Goal: Book appointment/travel/reservation

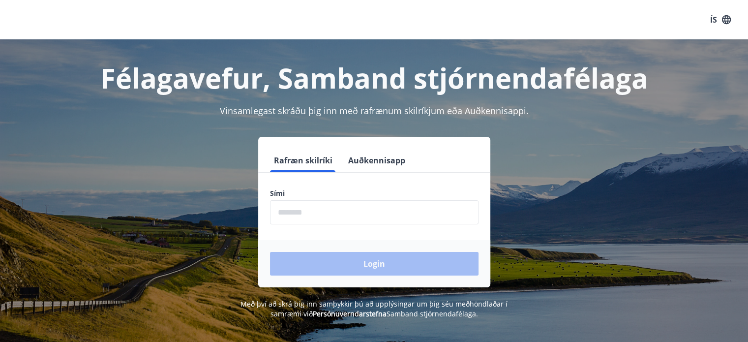
click at [348, 214] on input "phone" at bounding box center [374, 212] width 209 height 24
type input "********"
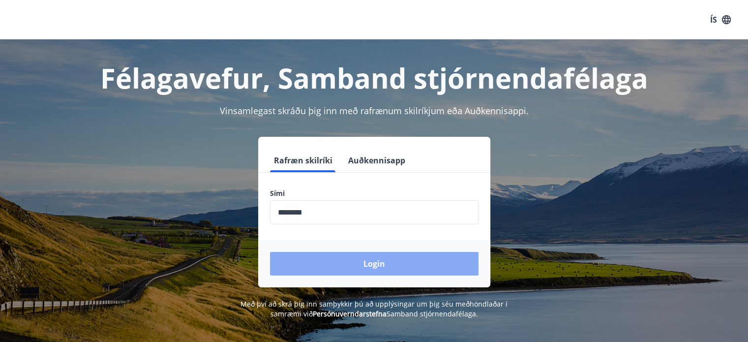
click at [368, 261] on button "Login" at bounding box center [374, 264] width 209 height 24
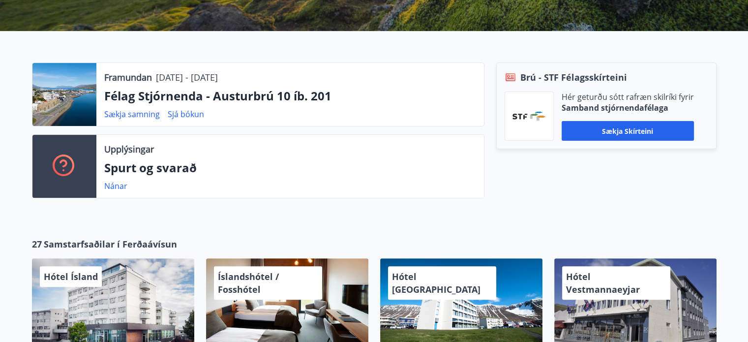
scroll to position [293, 0]
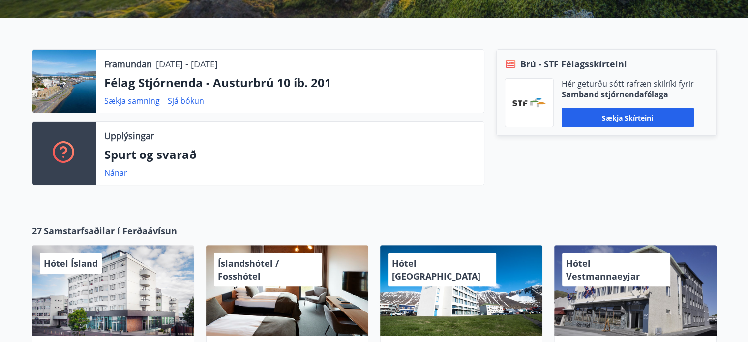
click at [83, 84] on div at bounding box center [64, 81] width 64 height 63
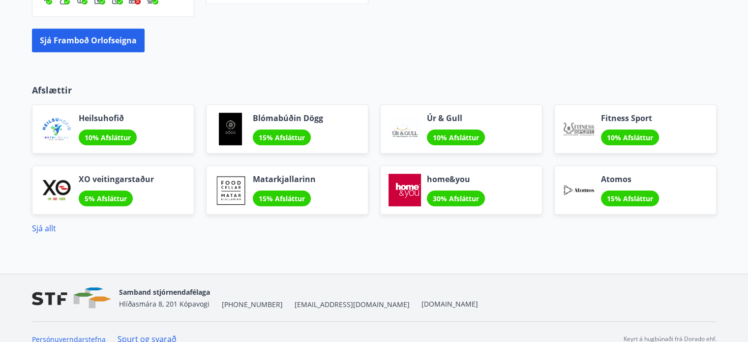
scroll to position [902, 0]
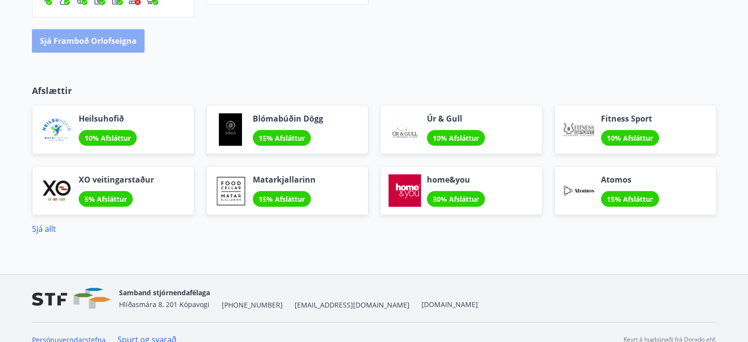
click at [95, 34] on button "Sjá framboð orlofseigna" at bounding box center [88, 41] width 113 height 24
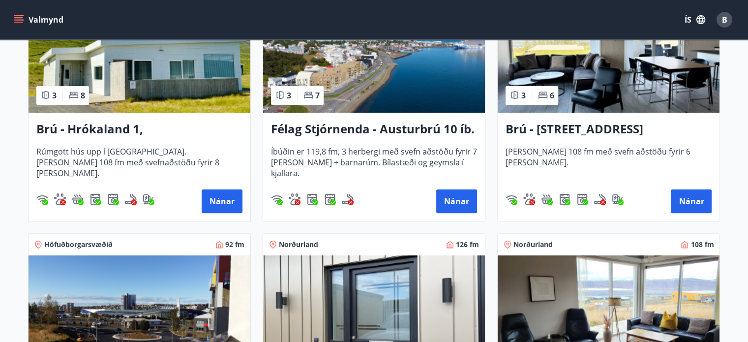
scroll to position [260, 0]
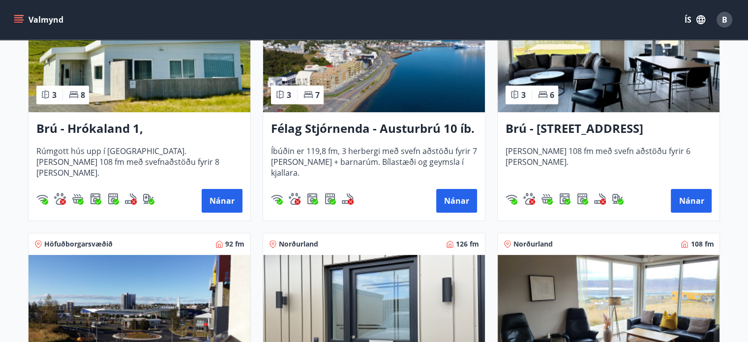
click at [409, 80] on img at bounding box center [374, 50] width 222 height 124
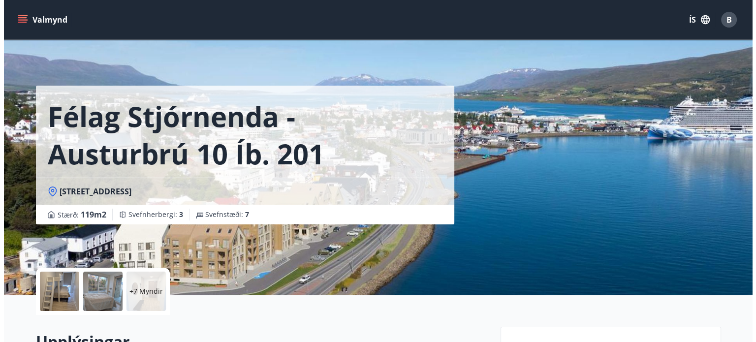
scroll to position [167, 0]
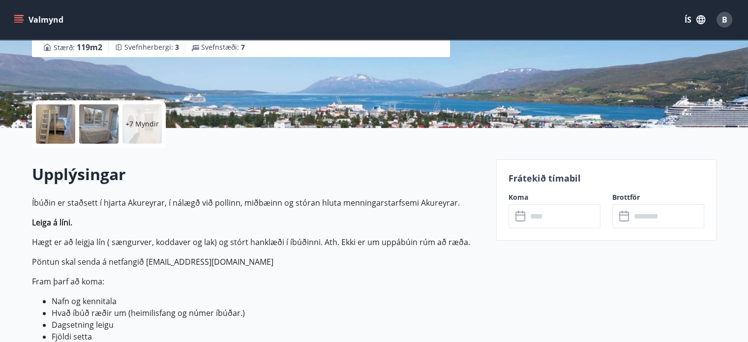
click at [56, 122] on div at bounding box center [55, 123] width 39 height 39
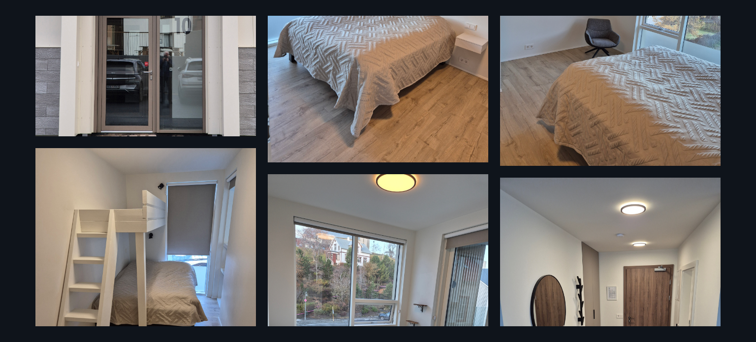
scroll to position [0, 0]
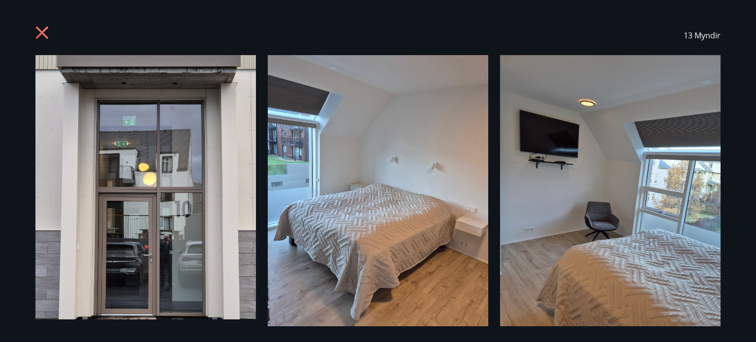
click at [135, 164] on img at bounding box center [145, 187] width 220 height 264
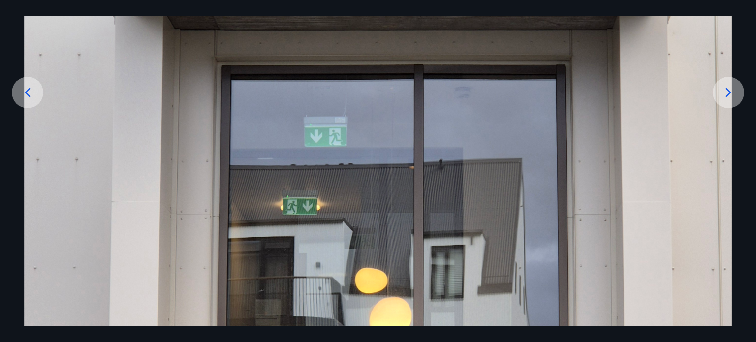
scroll to position [135, 0]
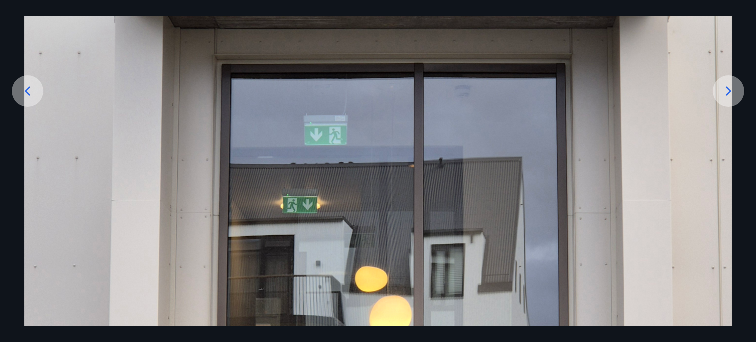
click at [729, 85] on icon at bounding box center [728, 91] width 16 height 16
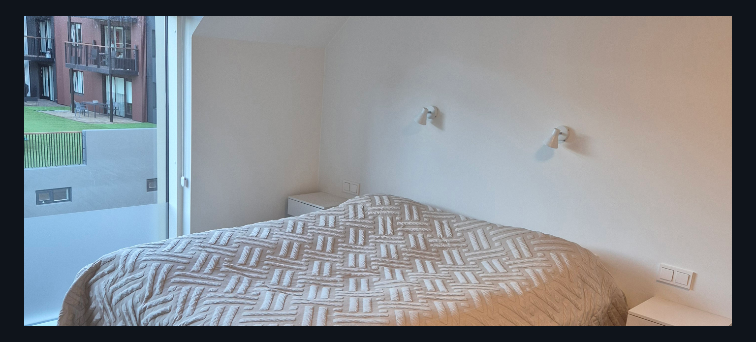
scroll to position [0, 0]
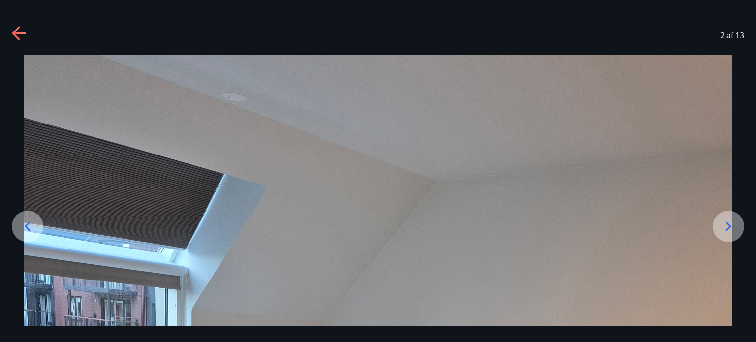
click at [21, 37] on icon at bounding box center [20, 34] width 16 height 16
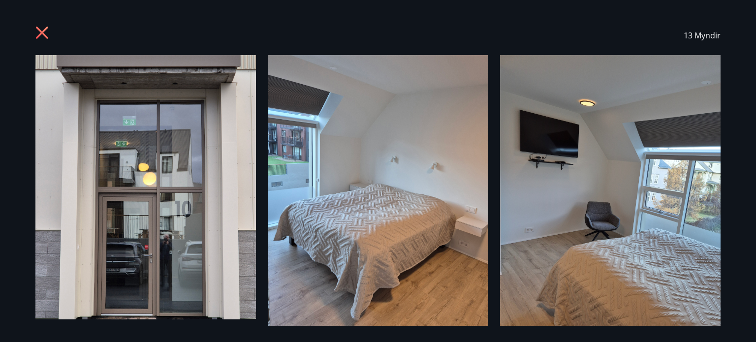
click at [42, 30] on icon at bounding box center [43, 34] width 16 height 16
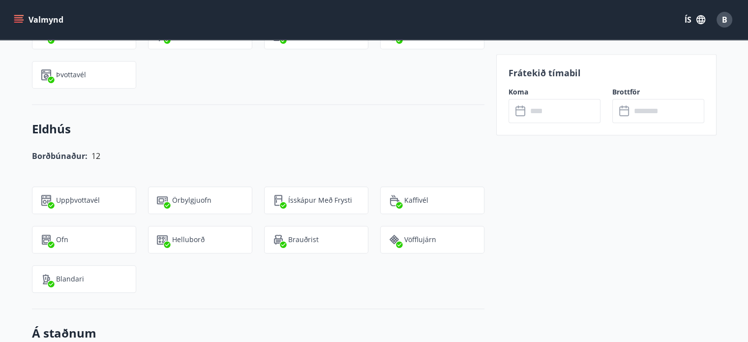
scroll to position [1112, 0]
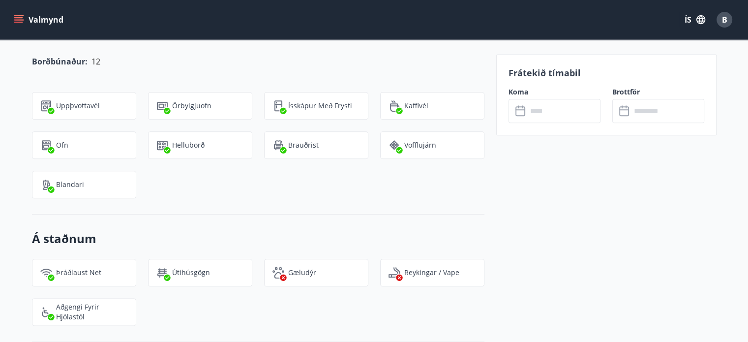
click at [69, 188] on p "Blandari" at bounding box center [70, 185] width 28 height 10
click at [414, 151] on div "Vöfflujárn" at bounding box center [432, 145] width 104 height 28
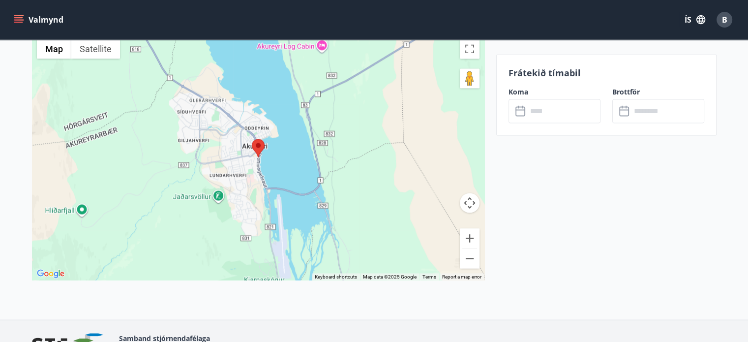
scroll to position [1659, 0]
